Goal: Use online tool/utility: Utilize a website feature to perform a specific function

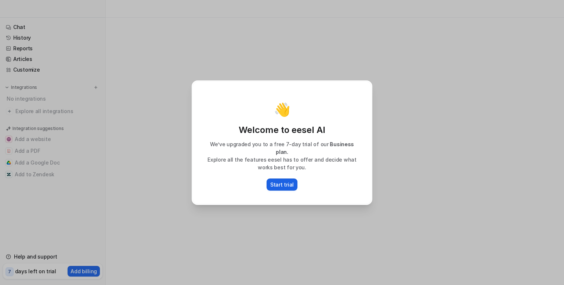
click at [277, 181] on p "Start trial" at bounding box center [282, 185] width 24 height 8
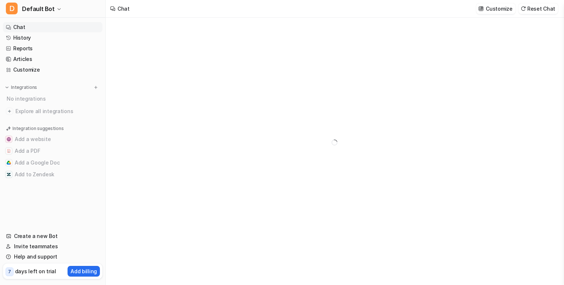
click at [207, 177] on div at bounding box center [335, 143] width 270 height 250
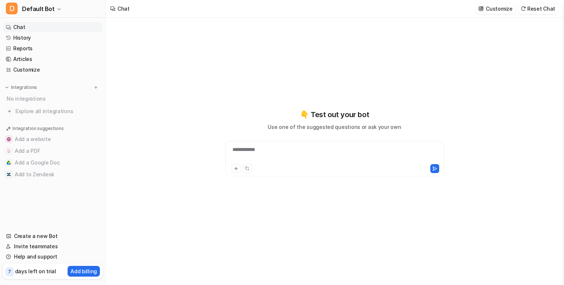
click at [258, 107] on div "**********" at bounding box center [335, 143] width 270 height 200
click at [281, 155] on div at bounding box center [334, 154] width 215 height 17
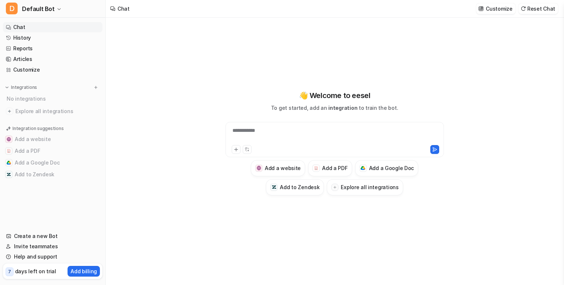
type textarea "**********"
click at [259, 137] on div at bounding box center [334, 135] width 215 height 17
paste div
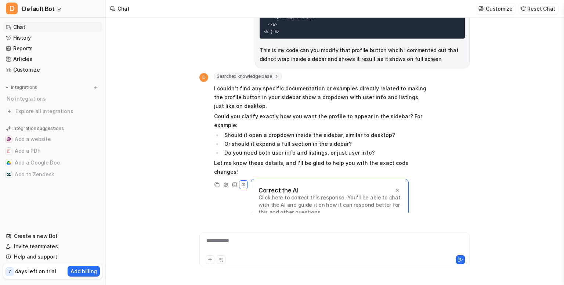
scroll to position [750, 0]
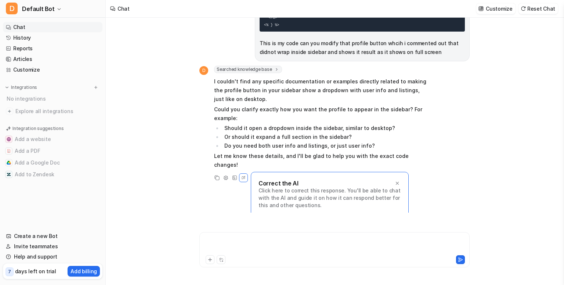
click at [252, 239] on div at bounding box center [334, 245] width 267 height 17
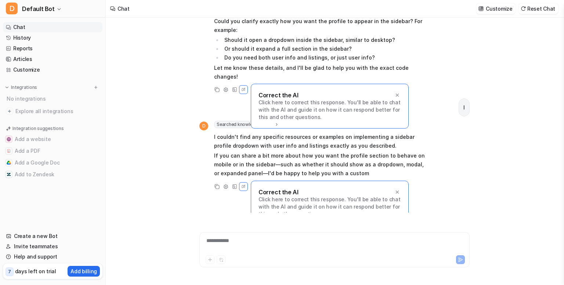
scroll to position [847, 0]
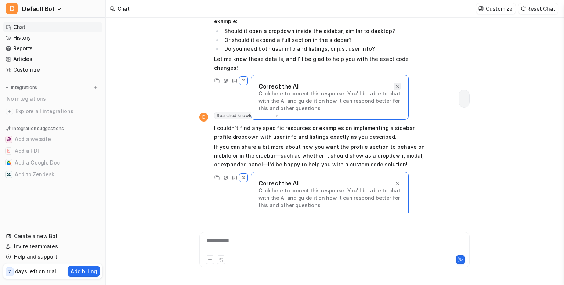
click at [394, 83] on div at bounding box center [397, 86] width 7 height 7
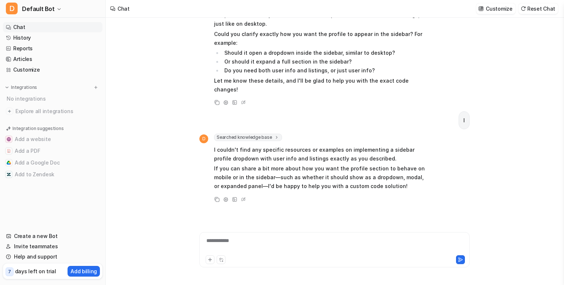
scroll to position [821, 0]
